Goal: Transaction & Acquisition: Purchase product/service

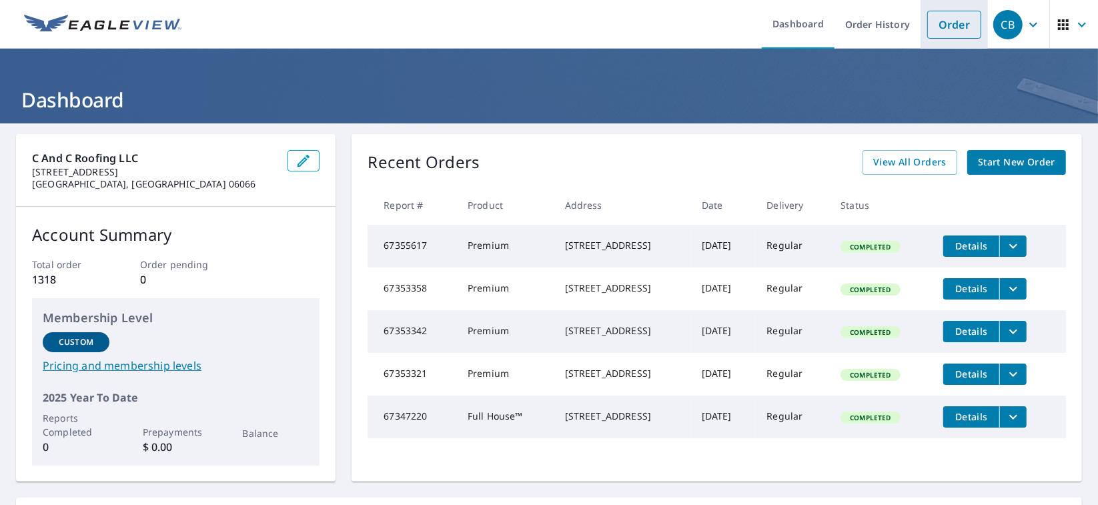
click at [947, 16] on link "Order" at bounding box center [954, 25] width 54 height 28
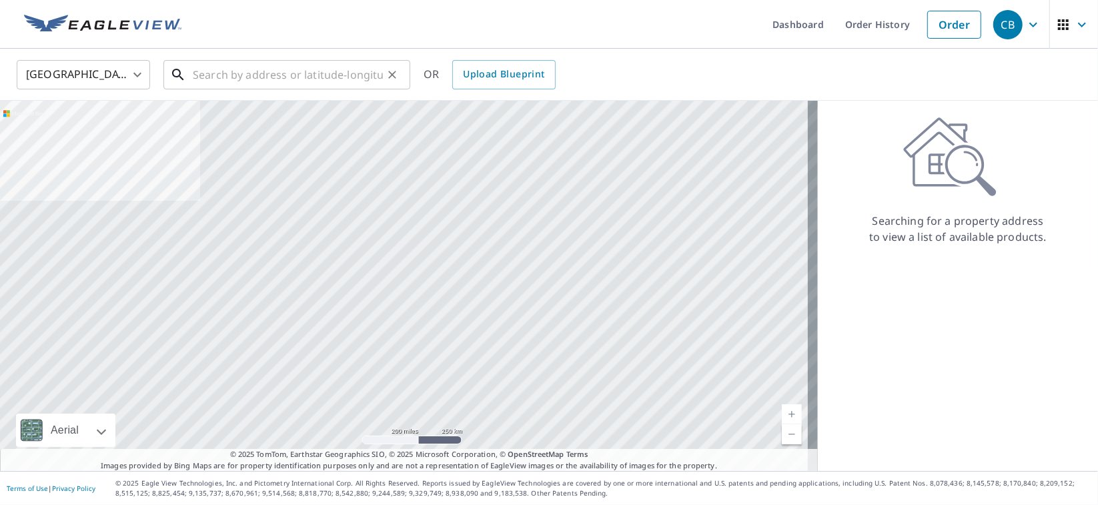
click at [207, 78] on input "text" at bounding box center [288, 74] width 190 height 37
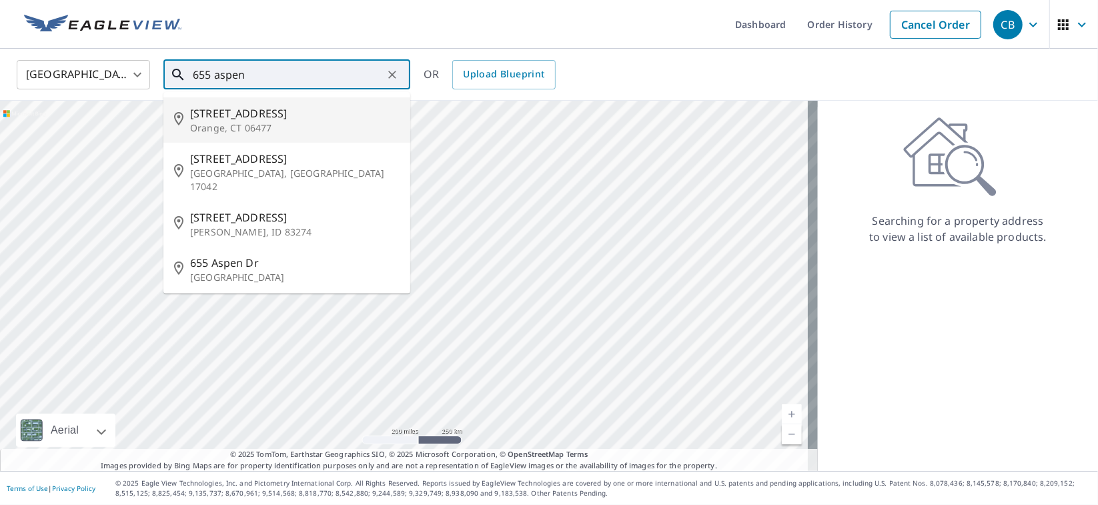
click at [243, 121] on p "Orange, CT 06477" at bounding box center [294, 127] width 209 height 13
type input "[STREET_ADDRESS]"
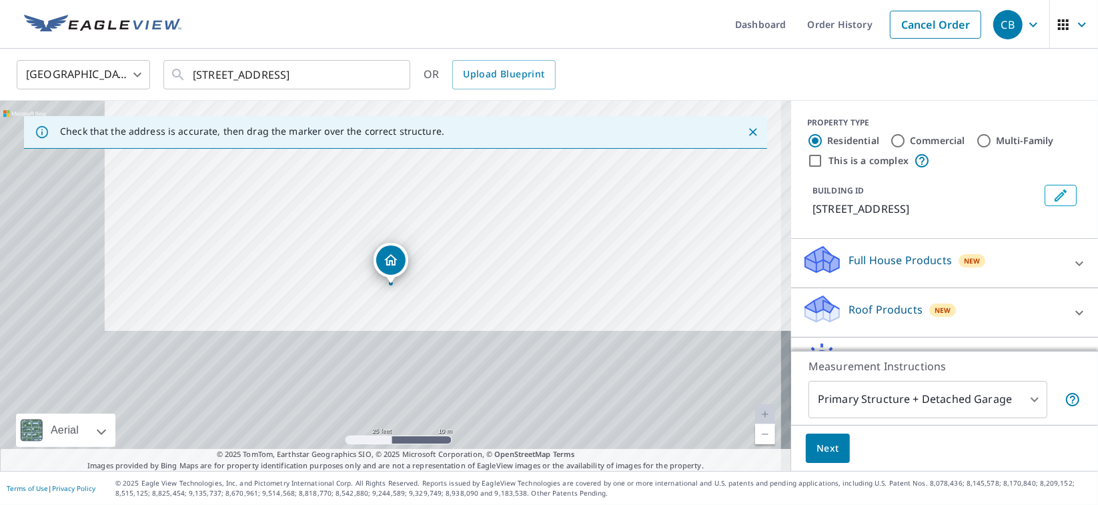
drag, startPoint x: 450, startPoint y: 358, endPoint x: 521, endPoint y: 58, distance: 307.7
click at [521, 58] on div "United States [GEOGRAPHIC_DATA] ​ [STREET_ADDRESS] ​ OR Upload Blueprint Check …" at bounding box center [549, 260] width 1098 height 422
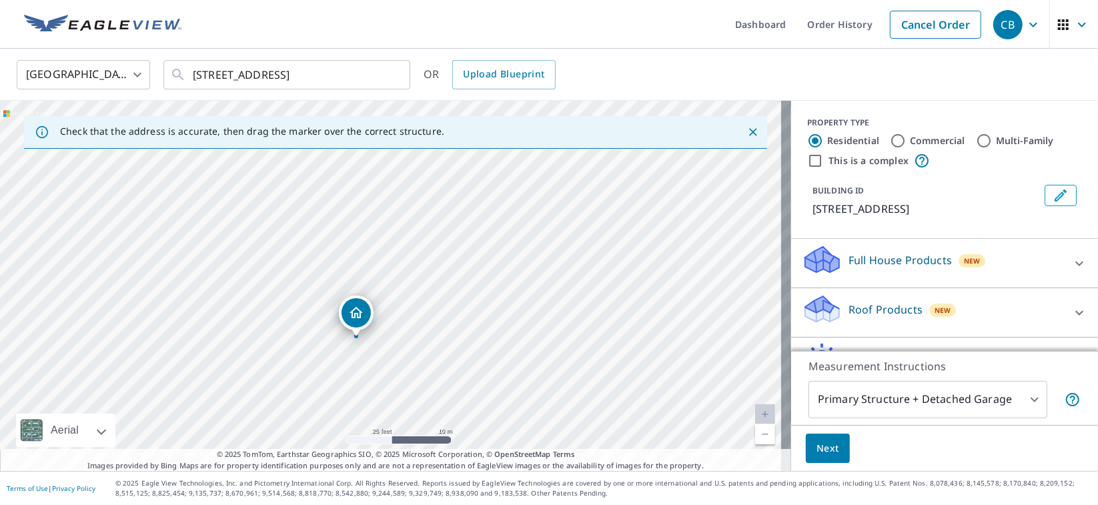
drag, startPoint x: 502, startPoint y: 318, endPoint x: 474, endPoint y: 123, distance: 196.8
click at [474, 123] on div "Check that the address is accurate, then drag the marker over the correct struc…" at bounding box center [395, 286] width 791 height 370
click at [476, 181] on div "[STREET_ADDRESS]" at bounding box center [395, 286] width 791 height 370
drag, startPoint x: 517, startPoint y: 312, endPoint x: 470, endPoint y: 237, distance: 88.5
click at [470, 237] on div "[STREET_ADDRESS]" at bounding box center [395, 286] width 791 height 370
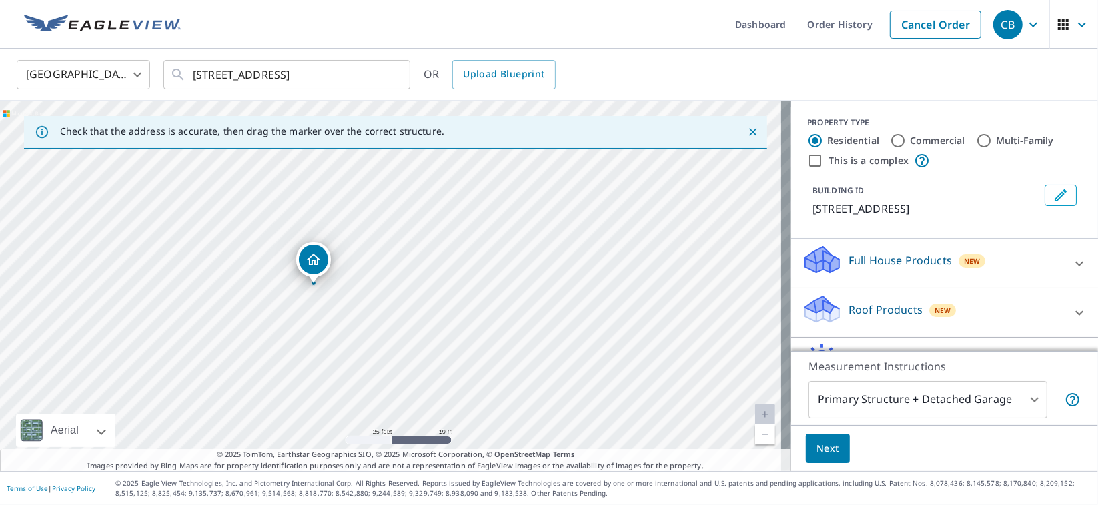
click at [1071, 308] on icon at bounding box center [1079, 313] width 16 height 16
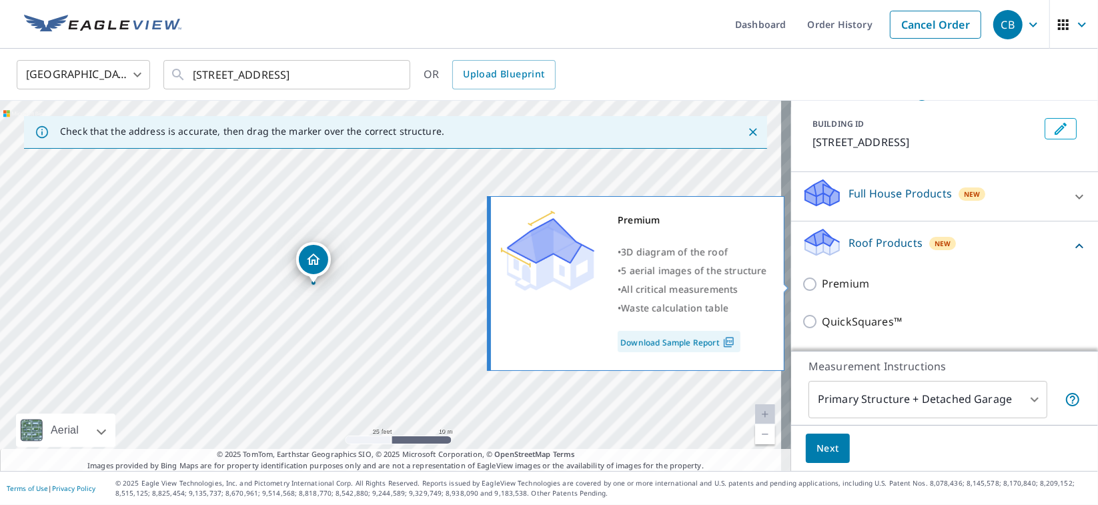
click at [802, 282] on input "Premium" at bounding box center [812, 284] width 20 height 16
checkbox input "true"
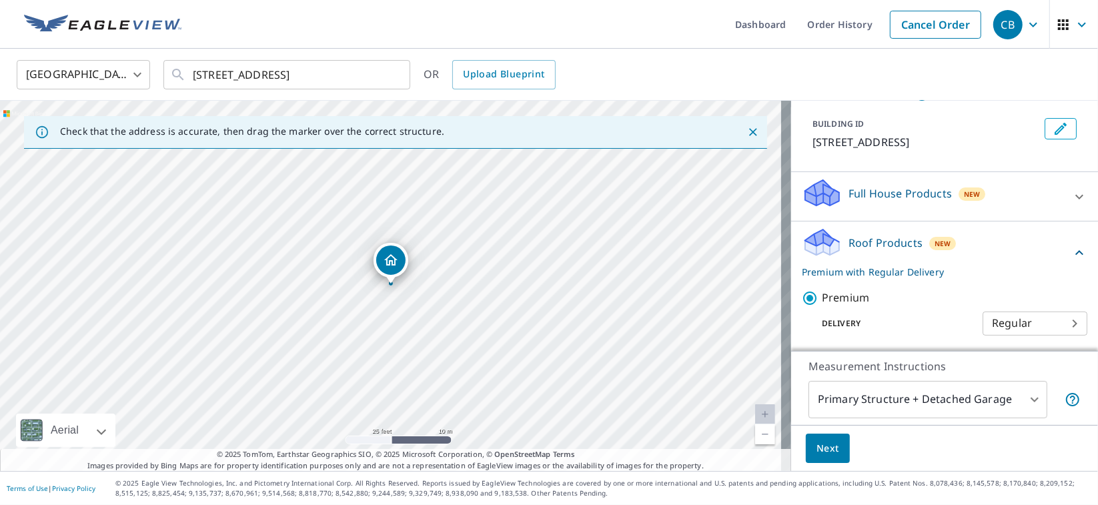
click at [816, 446] on span "Next" at bounding box center [827, 448] width 23 height 17
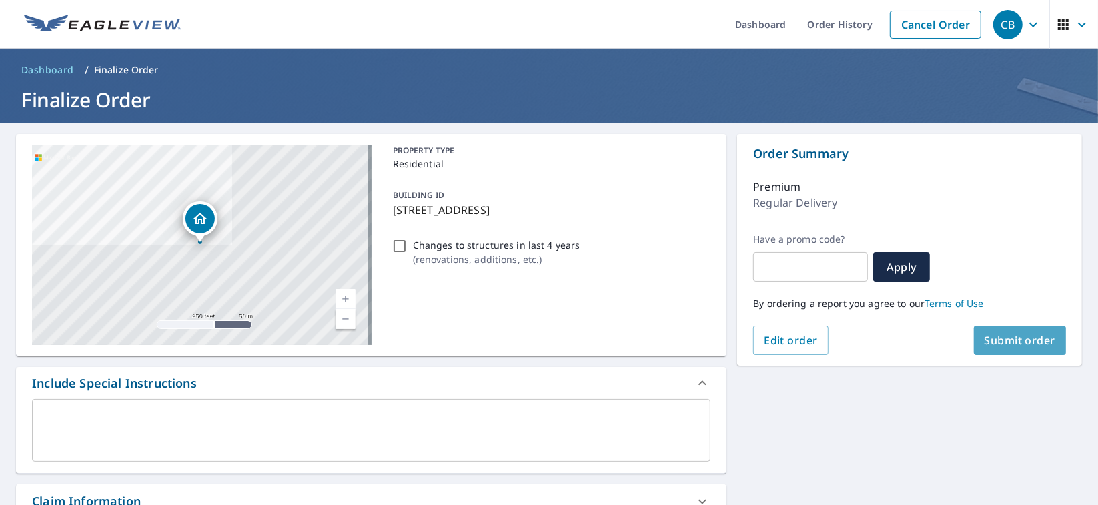
click at [998, 343] on span "Submit order" at bounding box center [1020, 340] width 71 height 15
